Goal: Transaction & Acquisition: Download file/media

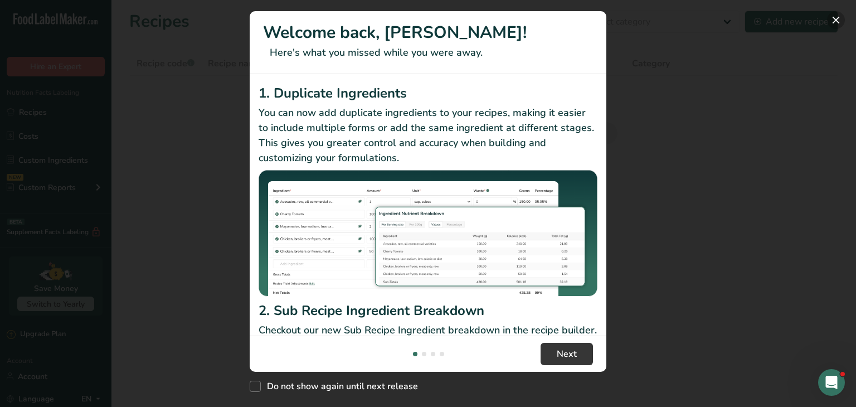
click at [839, 18] on button "New Features" at bounding box center [836, 20] width 18 height 18
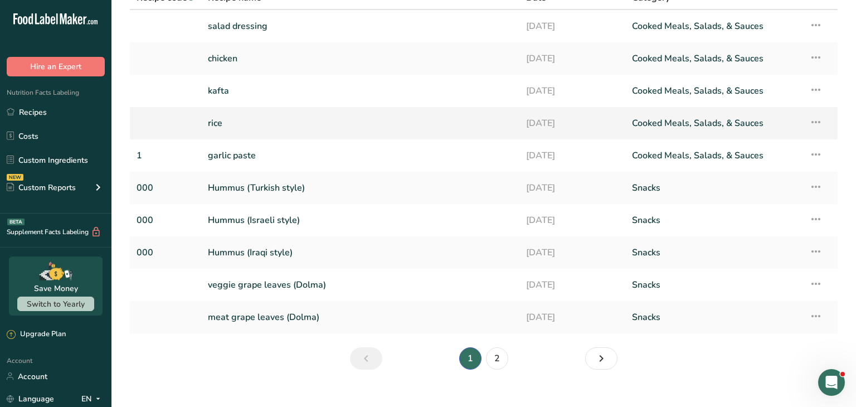
scroll to position [81, 0]
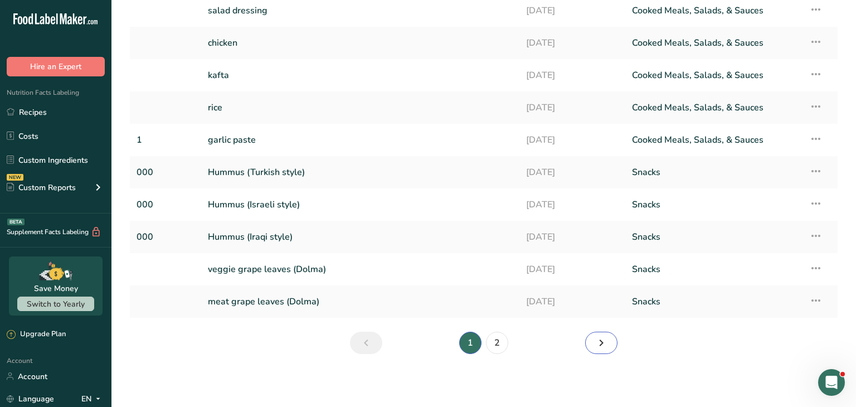
click at [604, 343] on icon "Next page" at bounding box center [601, 343] width 13 height 20
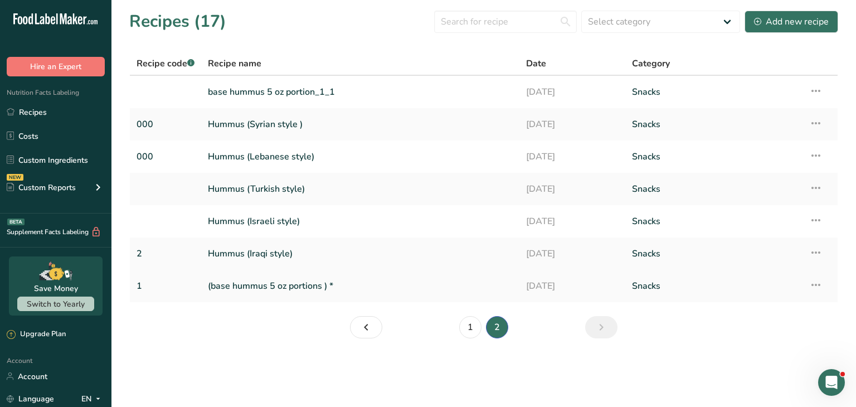
click at [380, 296] on link "(base hummus 5 oz portions ) *" at bounding box center [360, 285] width 305 height 23
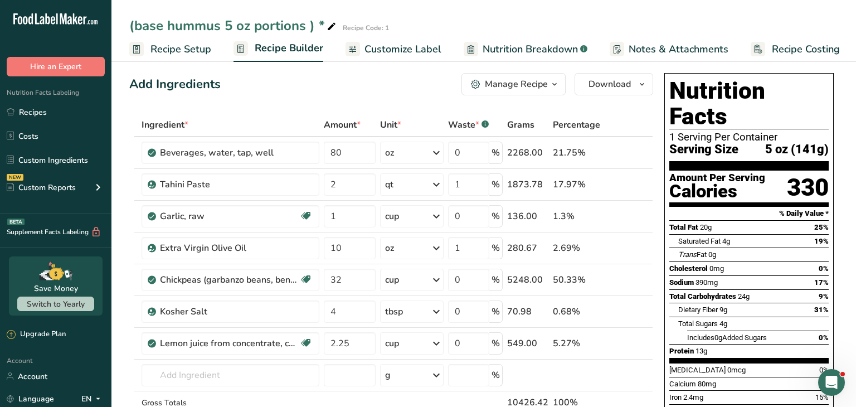
scroll to position [4, 0]
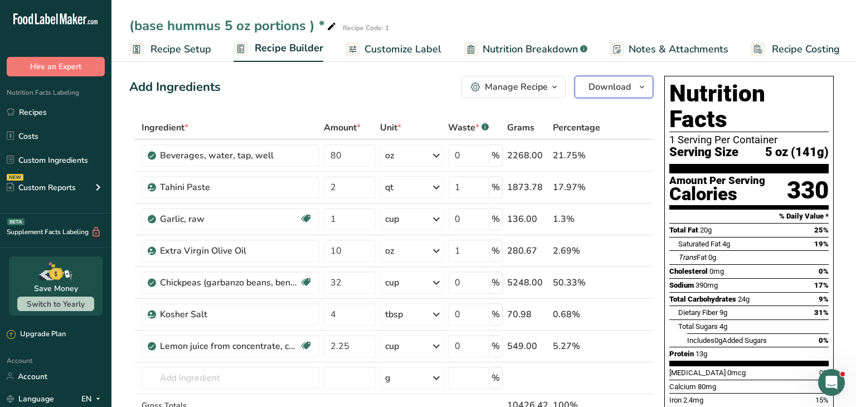
click at [640, 91] on icon "button" at bounding box center [642, 87] width 9 height 14
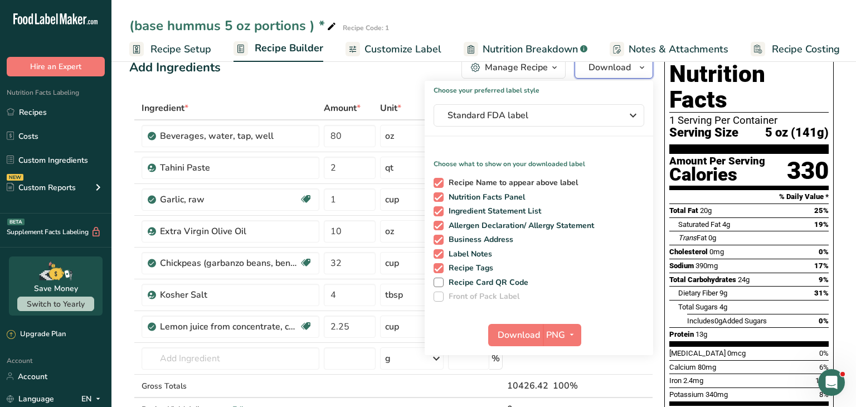
scroll to position [0, 0]
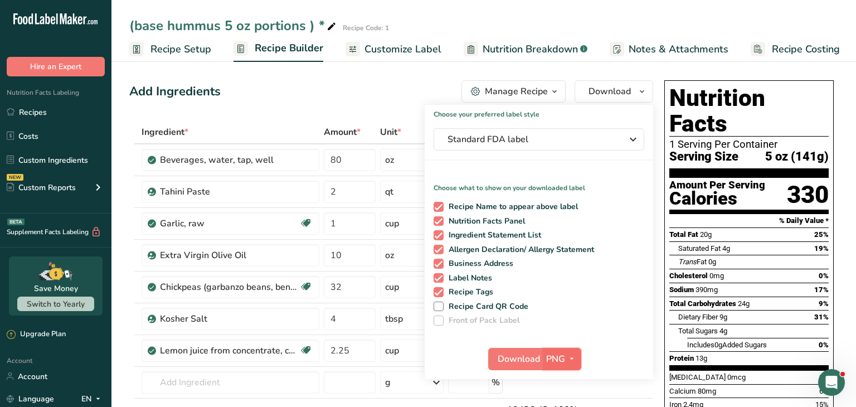
click at [558, 365] on button "PNG" at bounding box center [562, 359] width 38 height 22
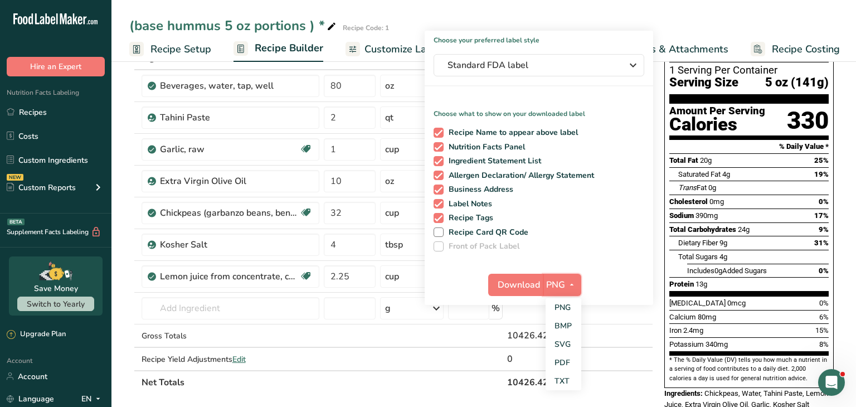
scroll to position [73, 0]
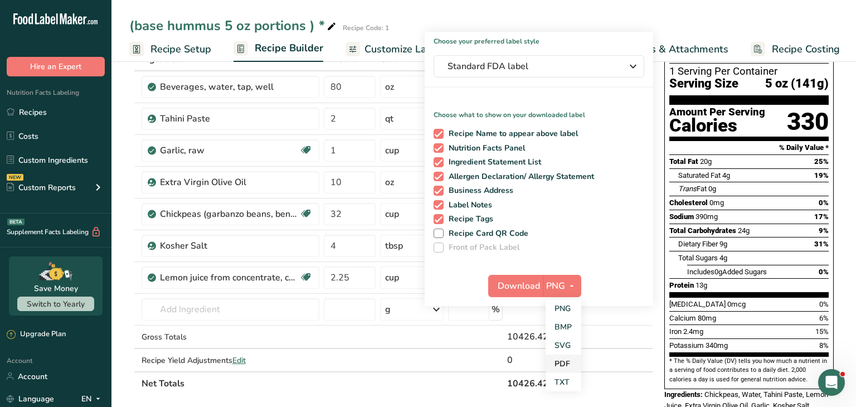
click at [567, 363] on link "PDF" at bounding box center [564, 363] width 36 height 18
click at [525, 289] on span "Download" at bounding box center [519, 285] width 42 height 13
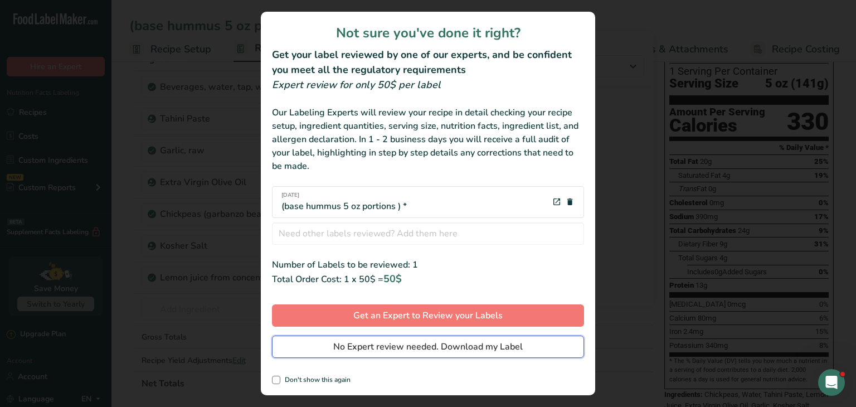
click at [408, 349] on span "No Expert review needed. Download my Label" at bounding box center [428, 346] width 190 height 13
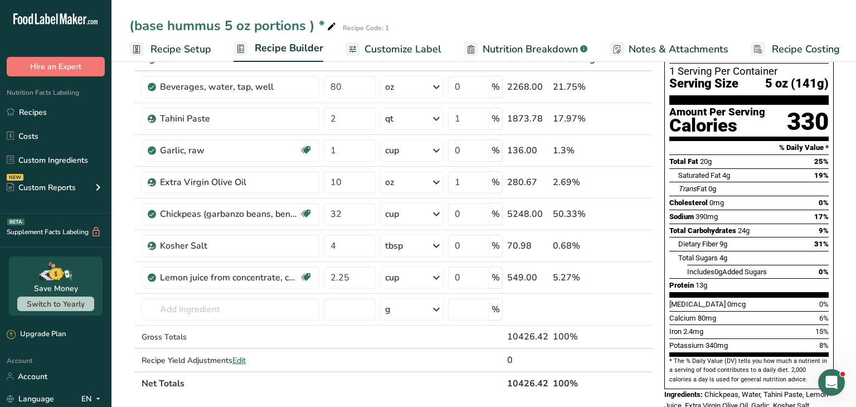
scroll to position [0, 0]
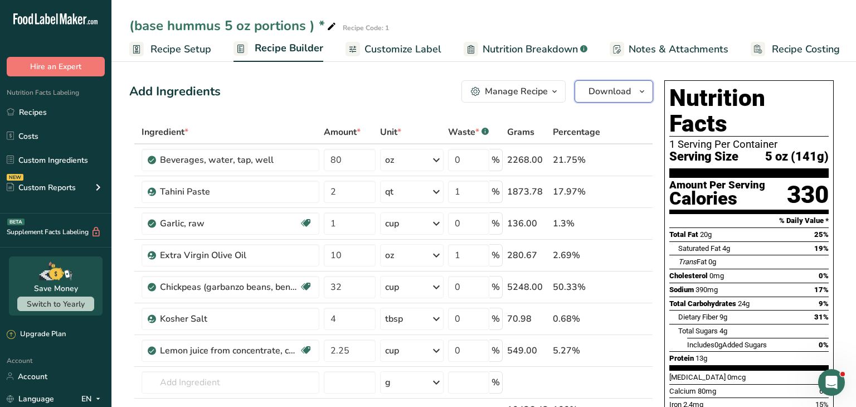
click at [639, 94] on icon "button" at bounding box center [642, 92] width 9 height 14
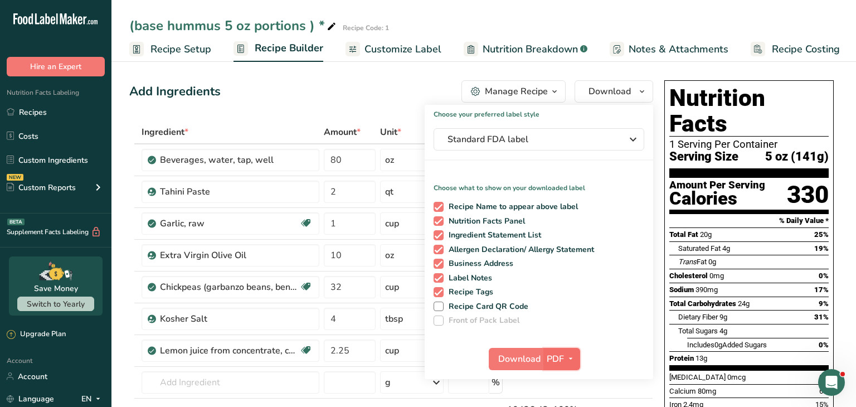
click at [570, 364] on icon "button" at bounding box center [570, 359] width 9 height 14
click at [565, 376] on link "PNG" at bounding box center [563, 381] width 36 height 18
click at [526, 358] on span "Download" at bounding box center [519, 358] width 42 height 13
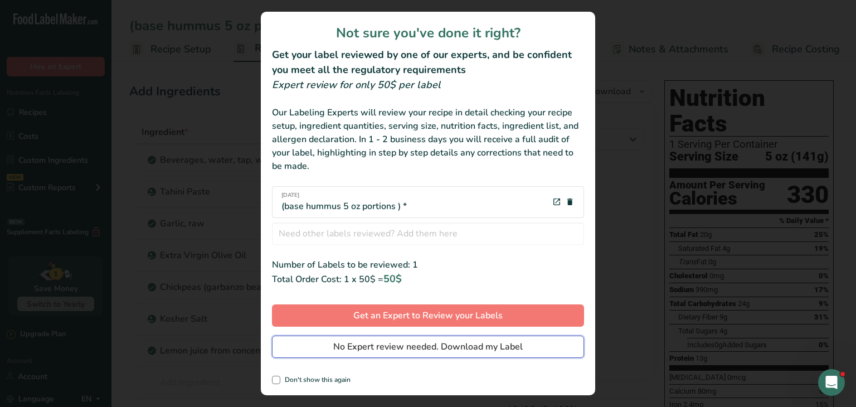
click at [447, 351] on span "No Expert review needed. Download my Label" at bounding box center [428, 346] width 190 height 13
